Goal: Information Seeking & Learning: Learn about a topic

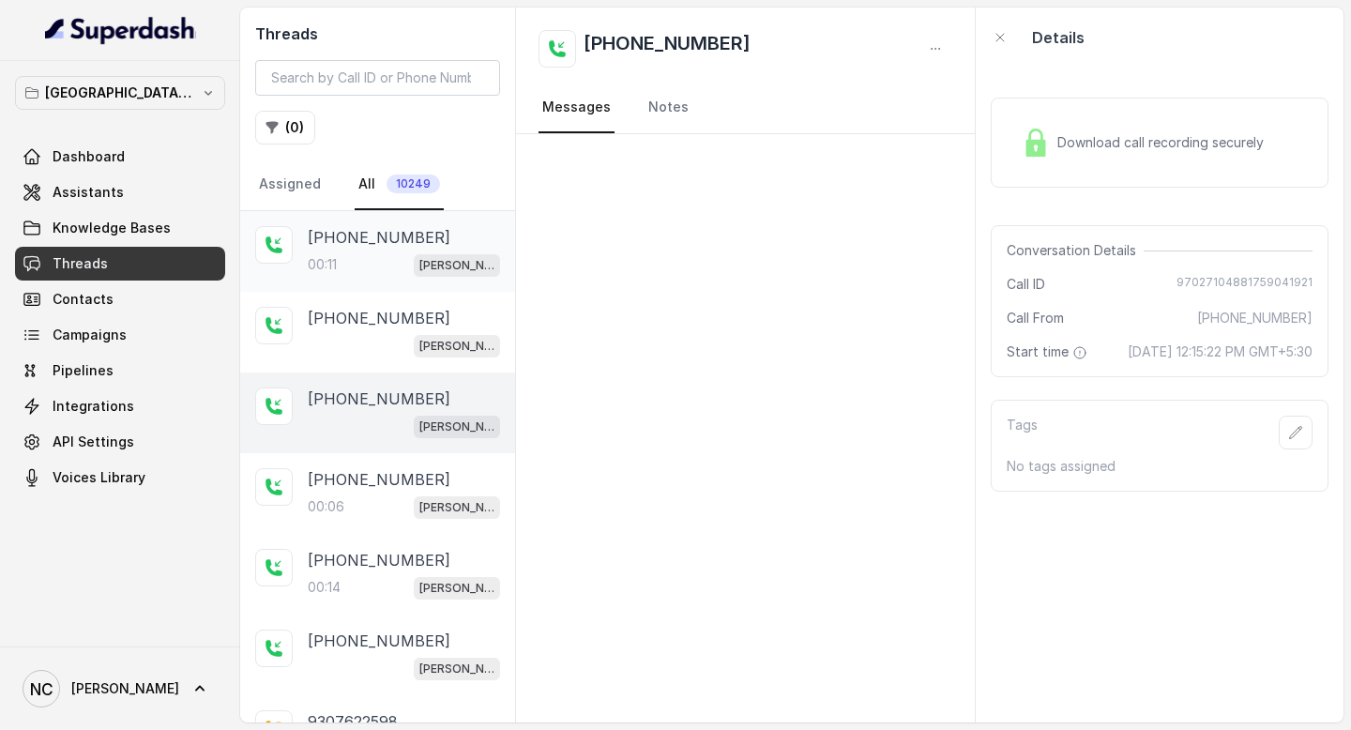
click at [330, 263] on p "00:11" at bounding box center [322, 264] width 29 height 19
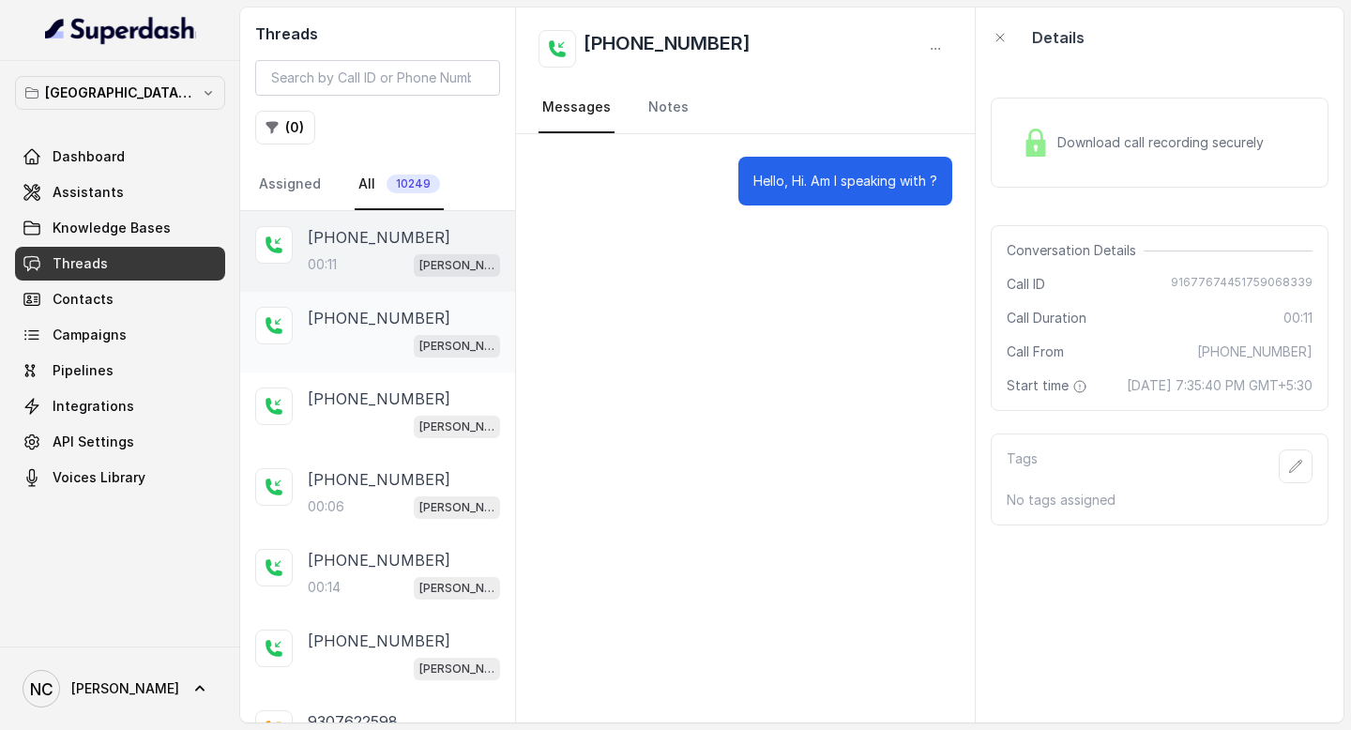
click at [395, 341] on div "[PERSON_NAME] Mumbai Conviction HR Outbound Assistant" at bounding box center [404, 345] width 192 height 24
